Goal: Transaction & Acquisition: Purchase product/service

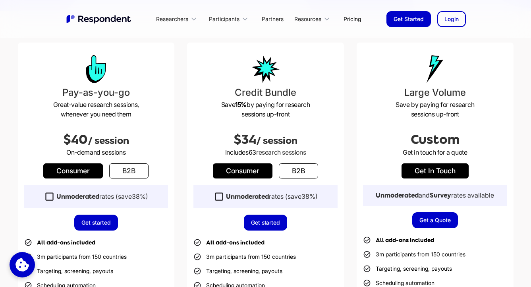
scroll to position [183, 0]
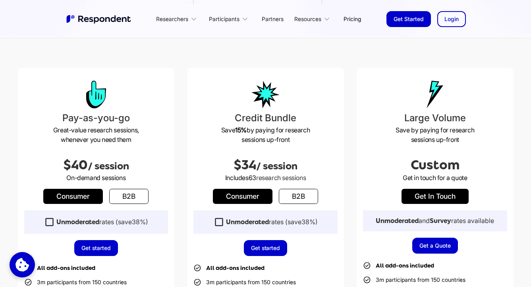
click at [298, 203] on div "Credit Bundle Save 15% by paying for research sessions up-front $34 / session I…" at bounding box center [265, 254] width 157 height 373
click at [306, 201] on link "b2b" at bounding box center [298, 196] width 39 height 15
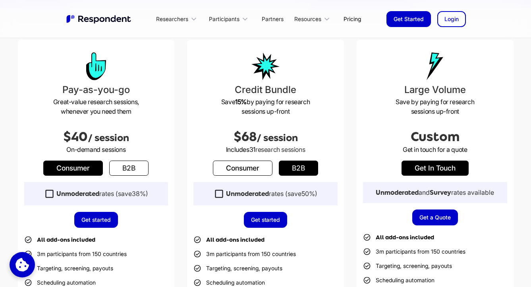
scroll to position [220, 0]
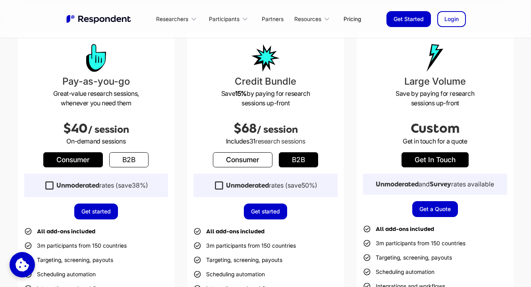
click at [135, 162] on link "b2b" at bounding box center [128, 159] width 39 height 15
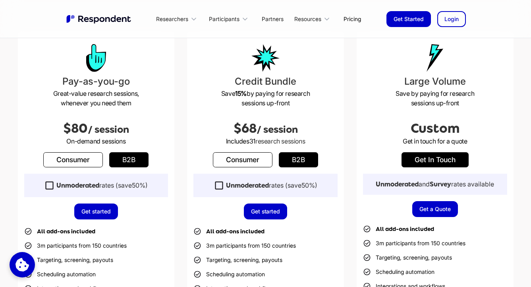
click at [136, 163] on link "b2b" at bounding box center [128, 159] width 39 height 15
click at [141, 180] on div "Unmoderated rates (save 50% )" at bounding box center [96, 185] width 144 height 23
click at [137, 181] on span "50%" at bounding box center [139, 185] width 14 height 8
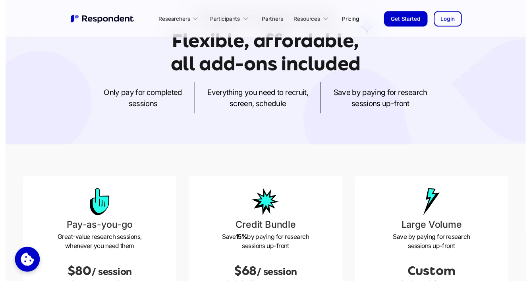
scroll to position [59, 0]
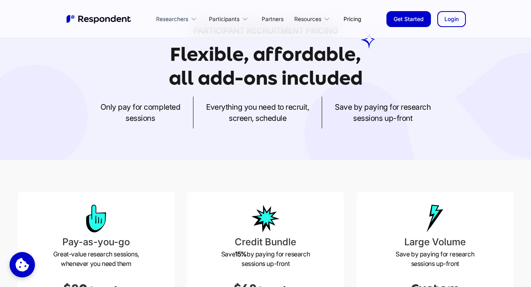
click at [179, 20] on div "Researchers" at bounding box center [172, 19] width 32 height 8
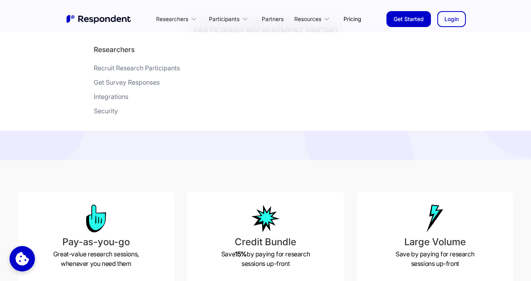
click at [145, 66] on div "Recruit Research Participants" at bounding box center [137, 68] width 86 height 8
click at [146, 69] on div "Recruit Research Participants" at bounding box center [137, 68] width 86 height 8
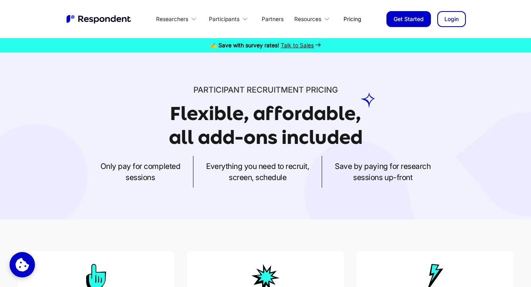
scroll to position [436, 0]
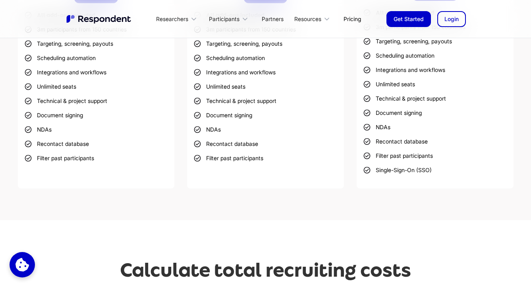
click at [284, 179] on div "Credit Bundle Save 15% by paying for research sessions up-front $34 / session I…" at bounding box center [265, 1] width 157 height 373
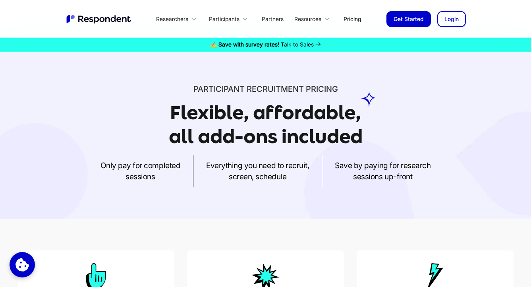
scroll to position [0, 0]
